Goal: Task Accomplishment & Management: Use online tool/utility

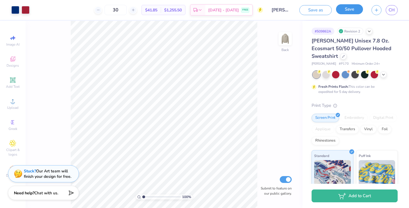
click at [351, 8] on button "Save" at bounding box center [349, 9] width 27 height 10
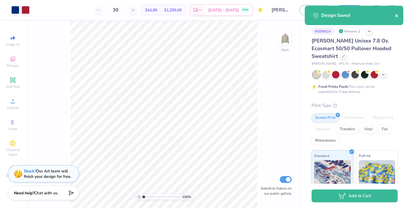
click at [398, 16] on icon "close" at bounding box center [397, 15] width 3 height 3
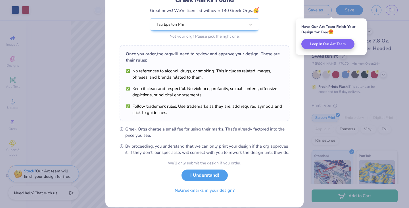
scroll to position [38, 0]
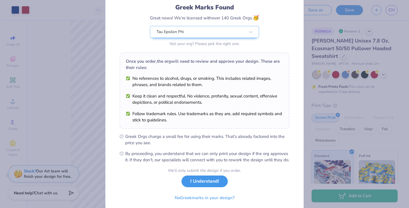
click at [196, 187] on button "I Understand!" at bounding box center [205, 181] width 46 height 12
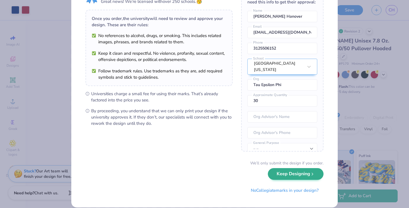
scroll to position [40, 0]
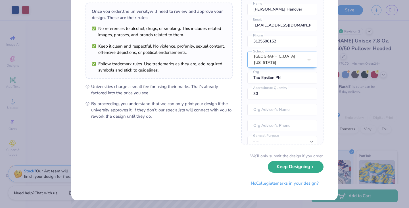
click at [290, 168] on button "Keep Designing" at bounding box center [296, 167] width 56 height 12
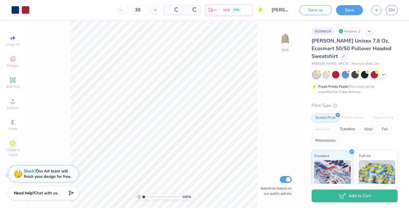
scroll to position [0, 0]
click at [394, 10] on span "CH" at bounding box center [392, 10] width 6 height 7
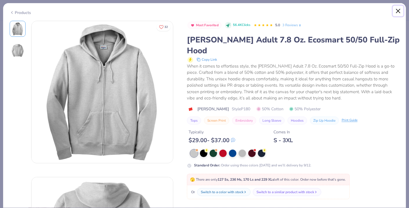
click at [396, 11] on button "Close" at bounding box center [398, 11] width 11 height 11
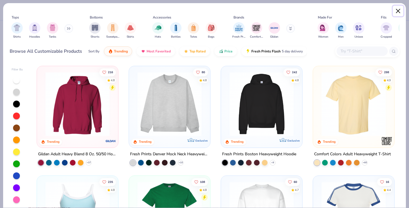
click at [397, 11] on button "Close" at bounding box center [398, 11] width 11 height 11
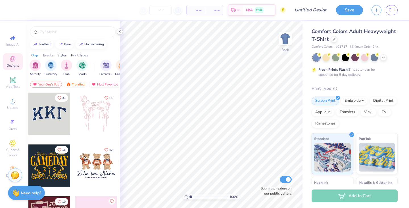
click at [121, 30] on icon at bounding box center [120, 31] width 5 height 5
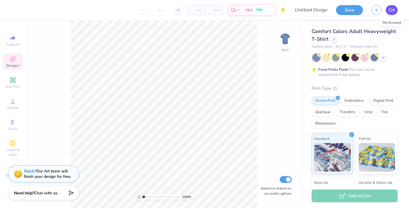
click at [392, 7] on span "CH" at bounding box center [392, 10] width 6 height 7
